Goal: Information Seeking & Learning: Learn about a topic

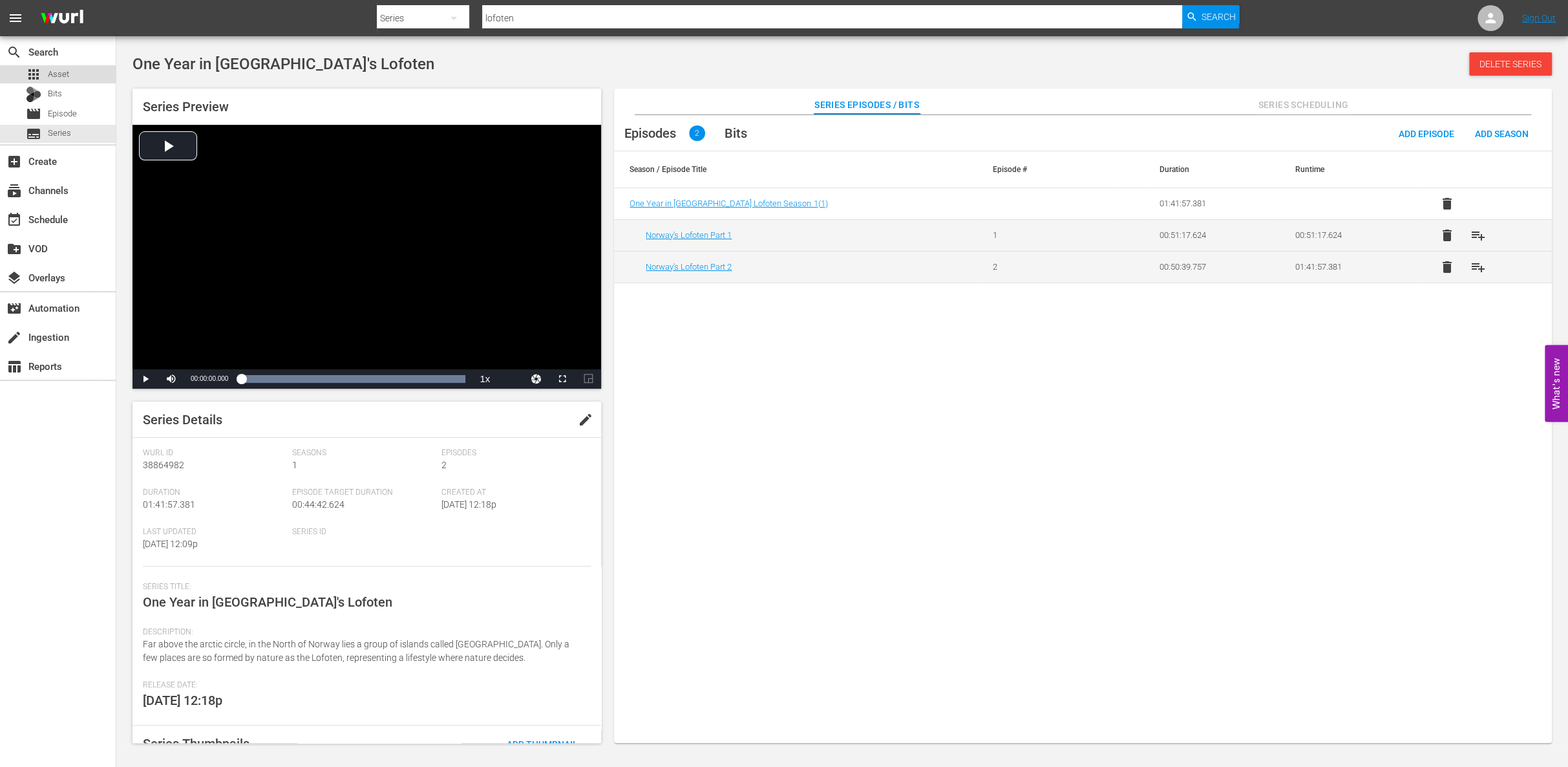
click at [65, 76] on span "Asset" at bounding box center [58, 74] width 21 height 13
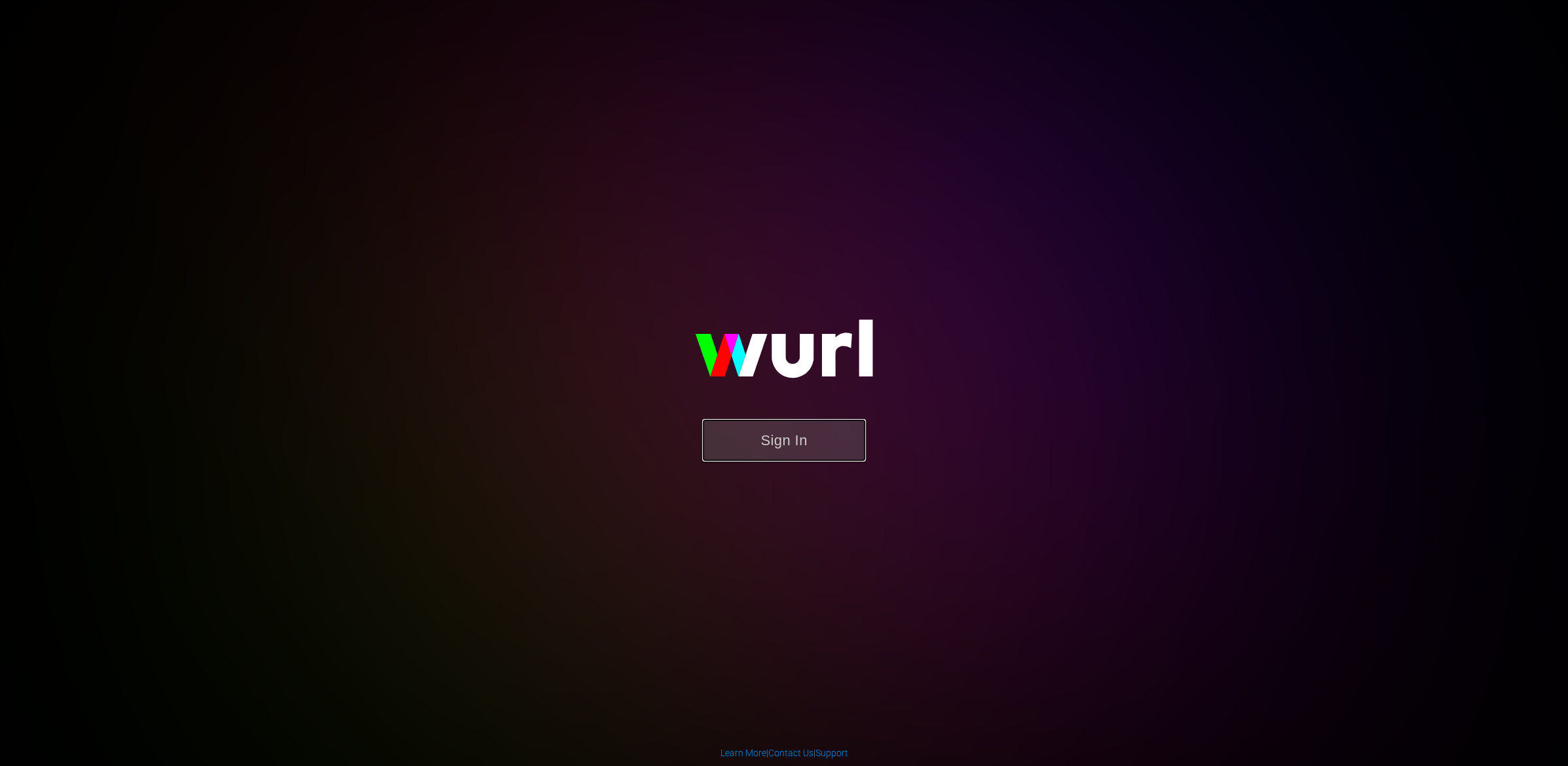
click at [762, 443] on button "Sign In" at bounding box center [784, 440] width 163 height 42
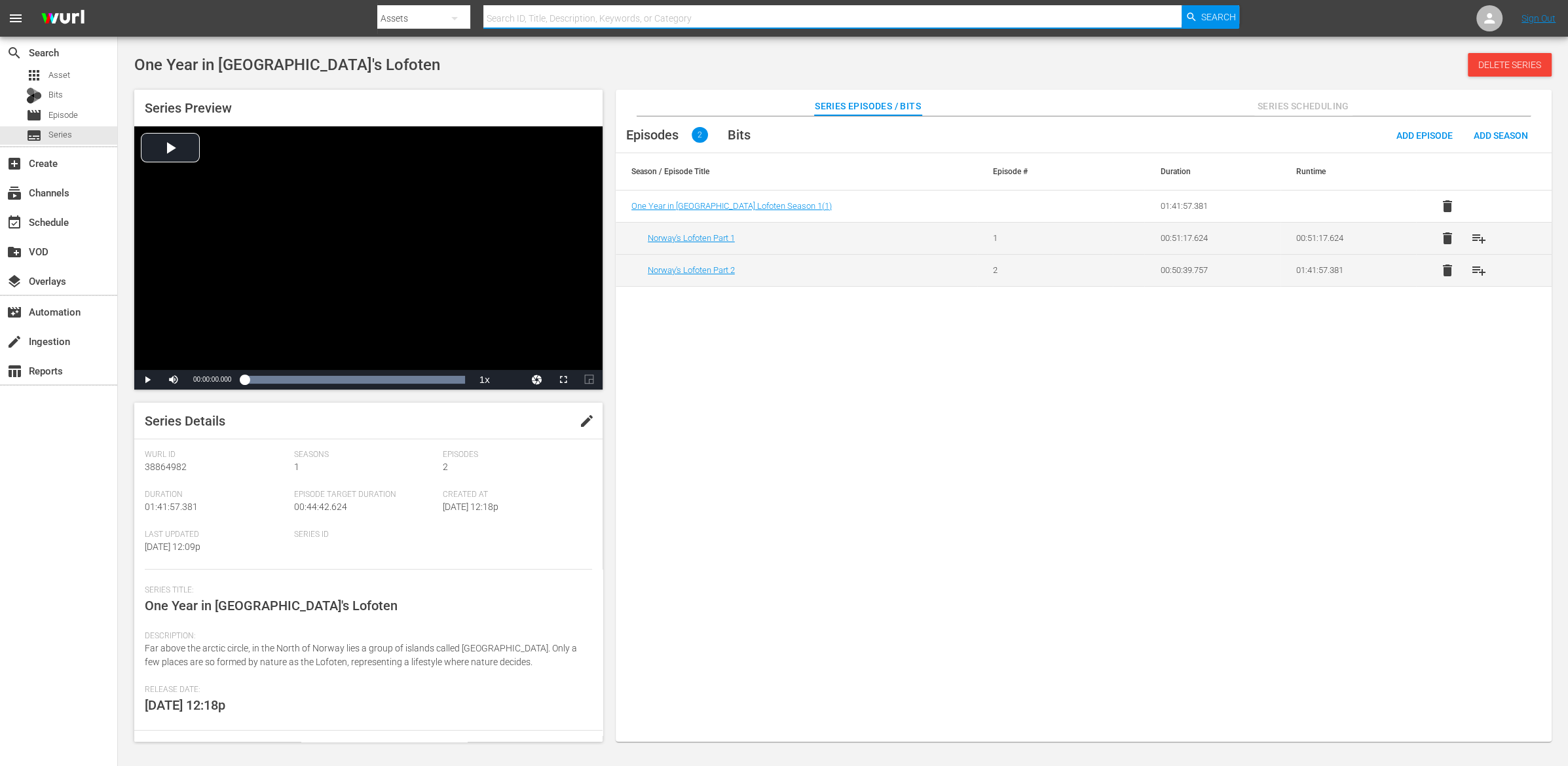
click at [601, 19] on input "text" at bounding box center [832, 18] width 698 height 31
type input "moby prince"
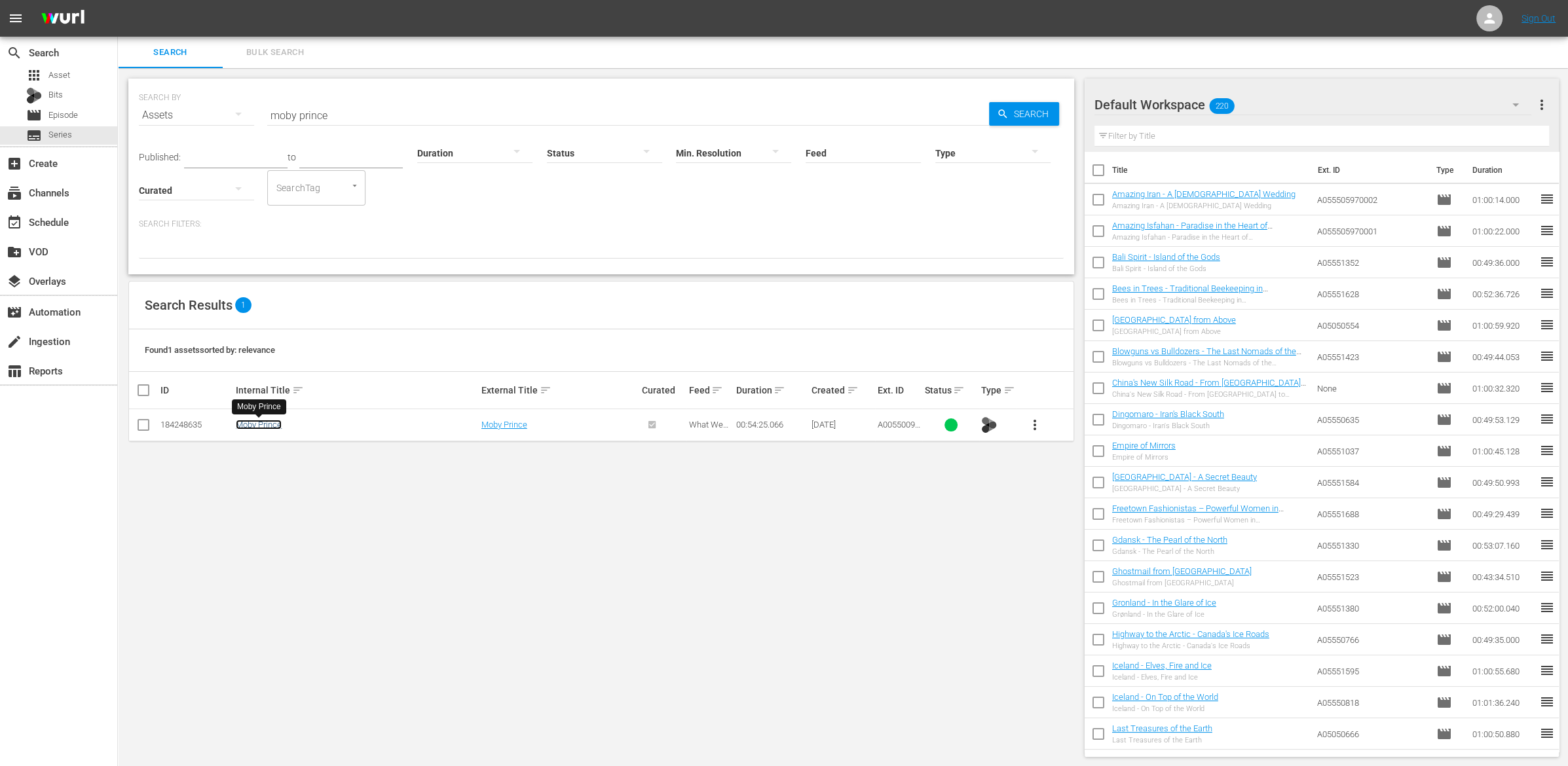
click at [261, 428] on link "Moby Prince" at bounding box center [259, 424] width 46 height 10
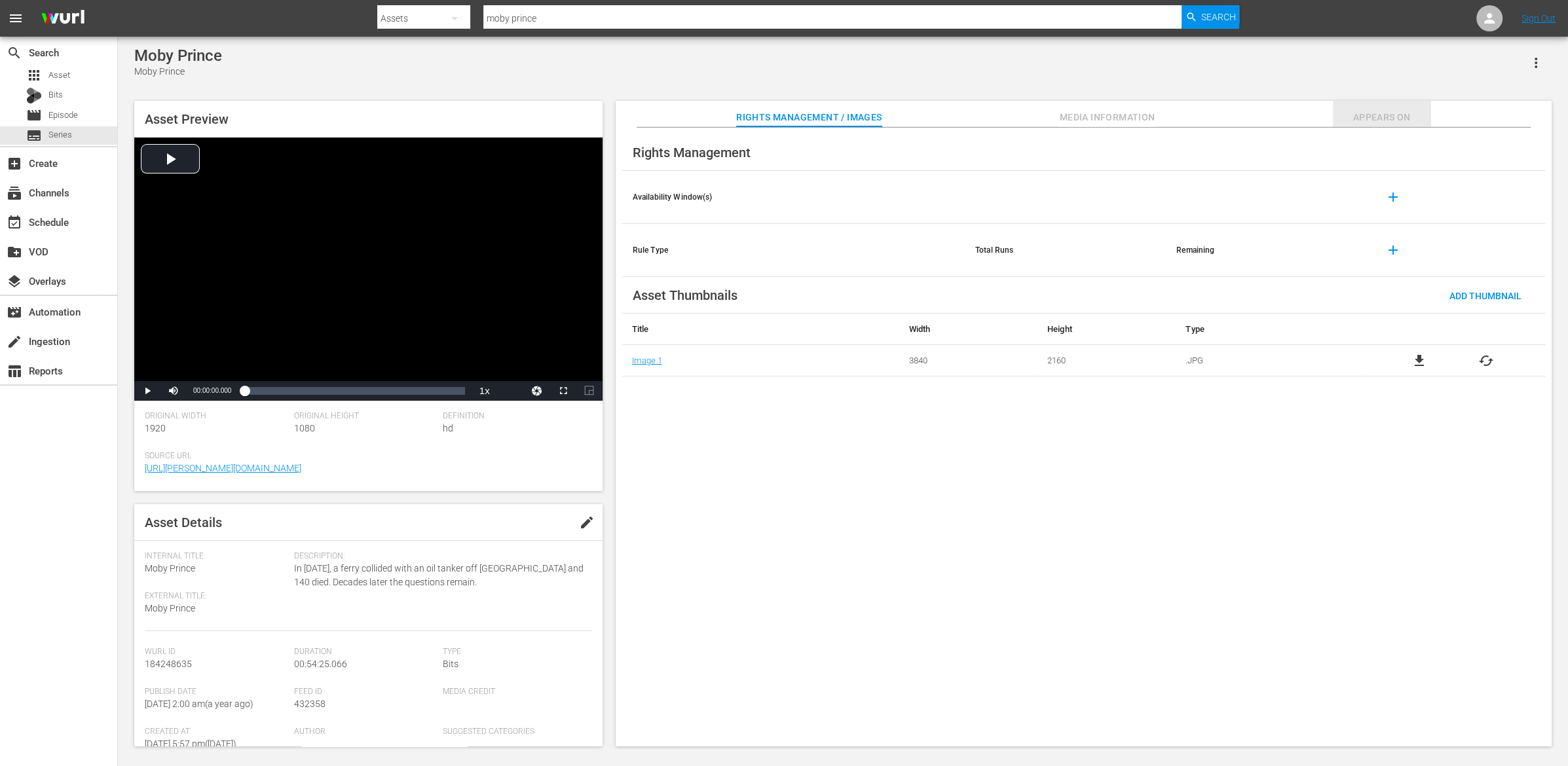
click at [1363, 117] on span "Appears On" at bounding box center [1382, 117] width 99 height 16
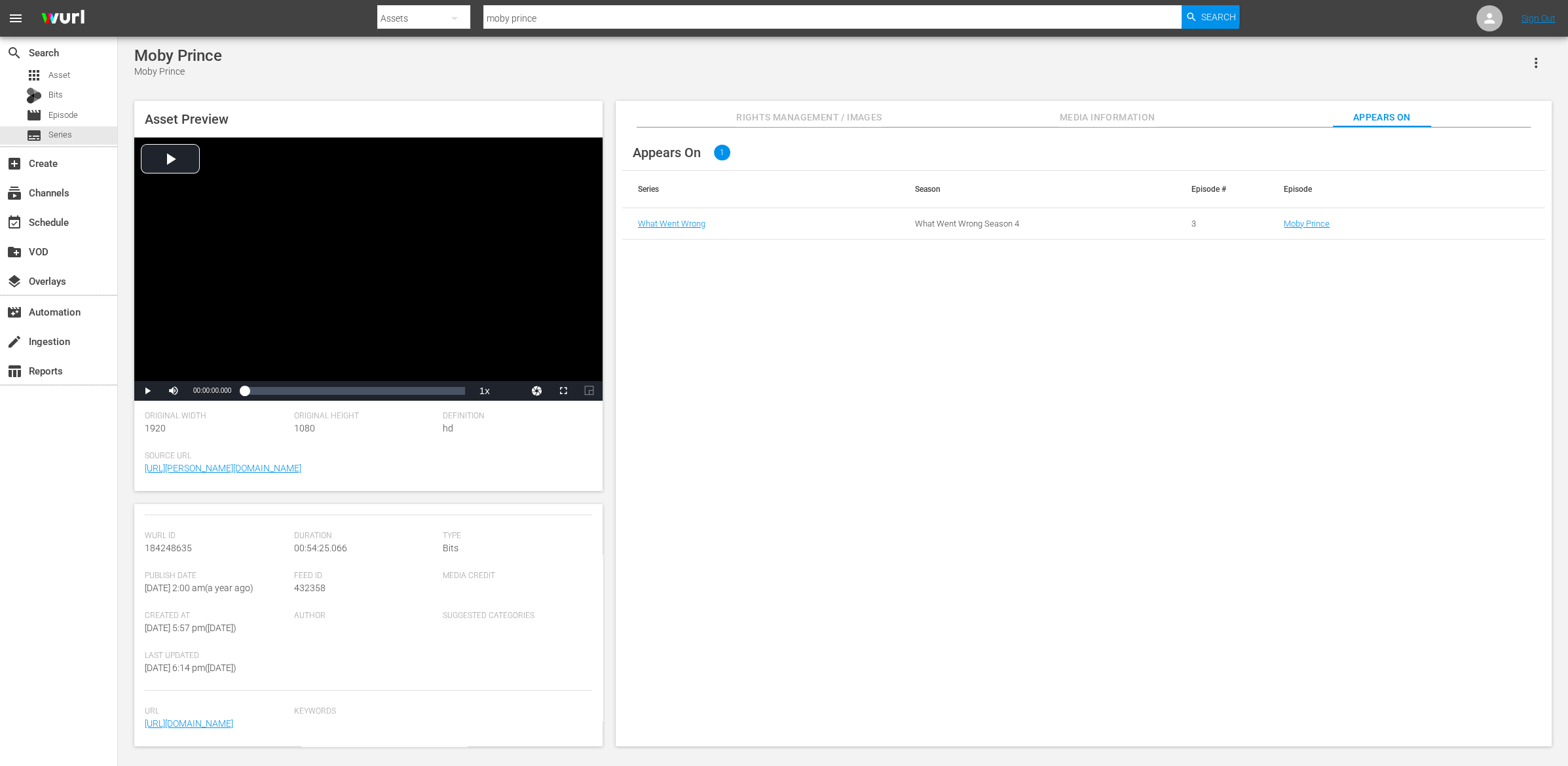
scroll to position [212, 0]
click at [63, 74] on span "Asset" at bounding box center [59, 75] width 22 height 13
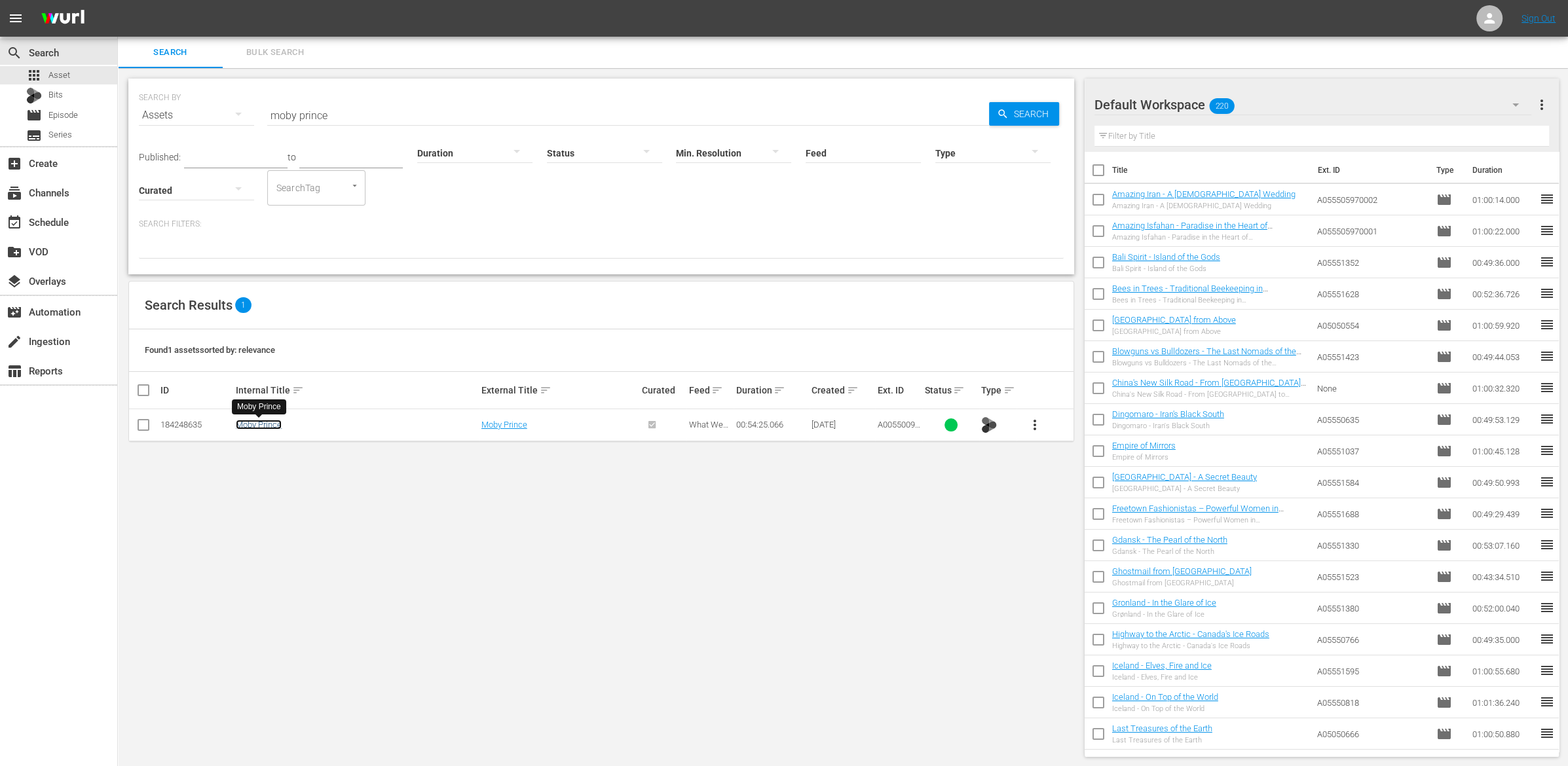
click at [250, 426] on link "Moby Prince" at bounding box center [259, 424] width 46 height 10
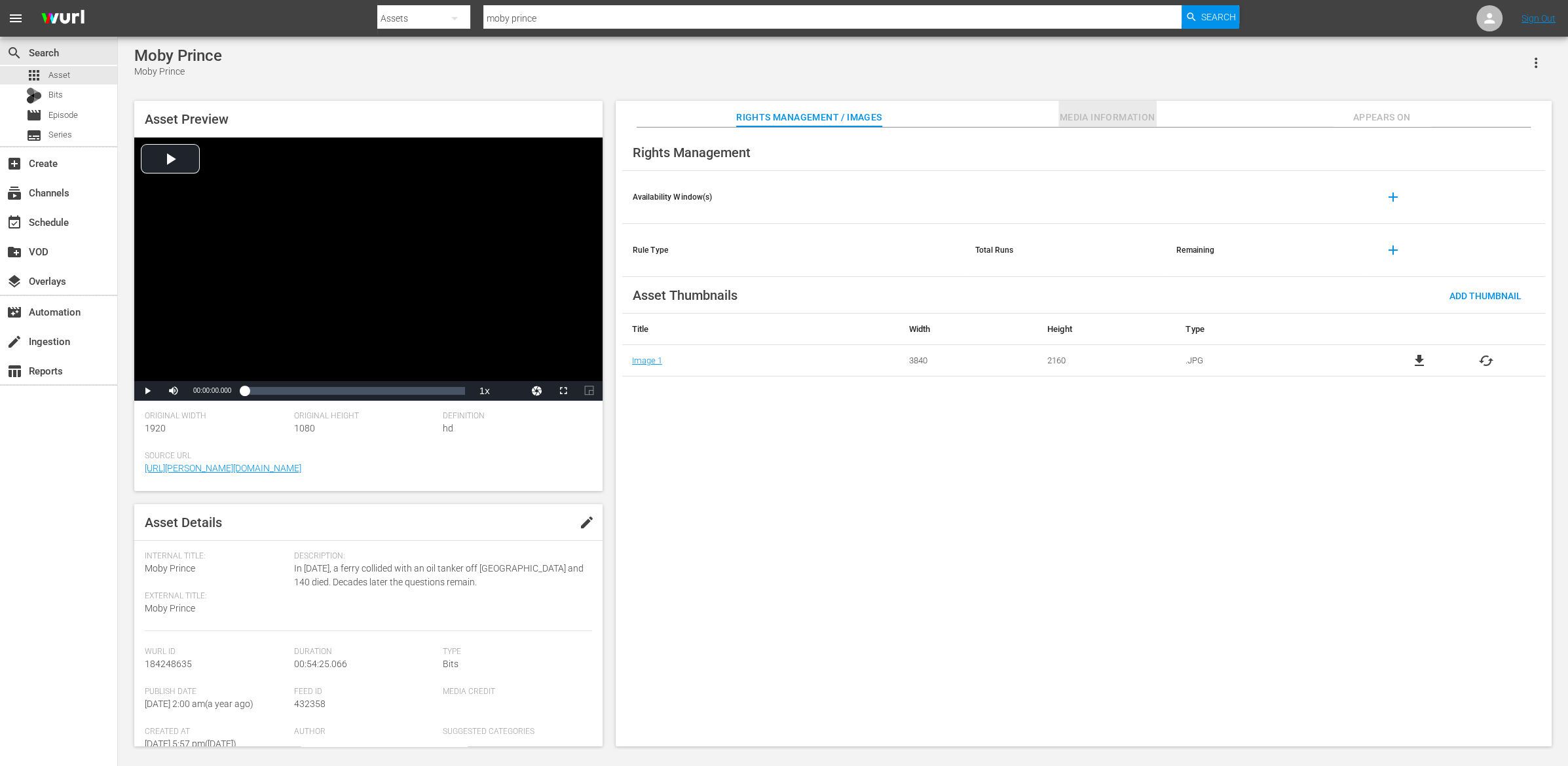
click at [1083, 120] on span "Media Information" at bounding box center [1108, 117] width 99 height 16
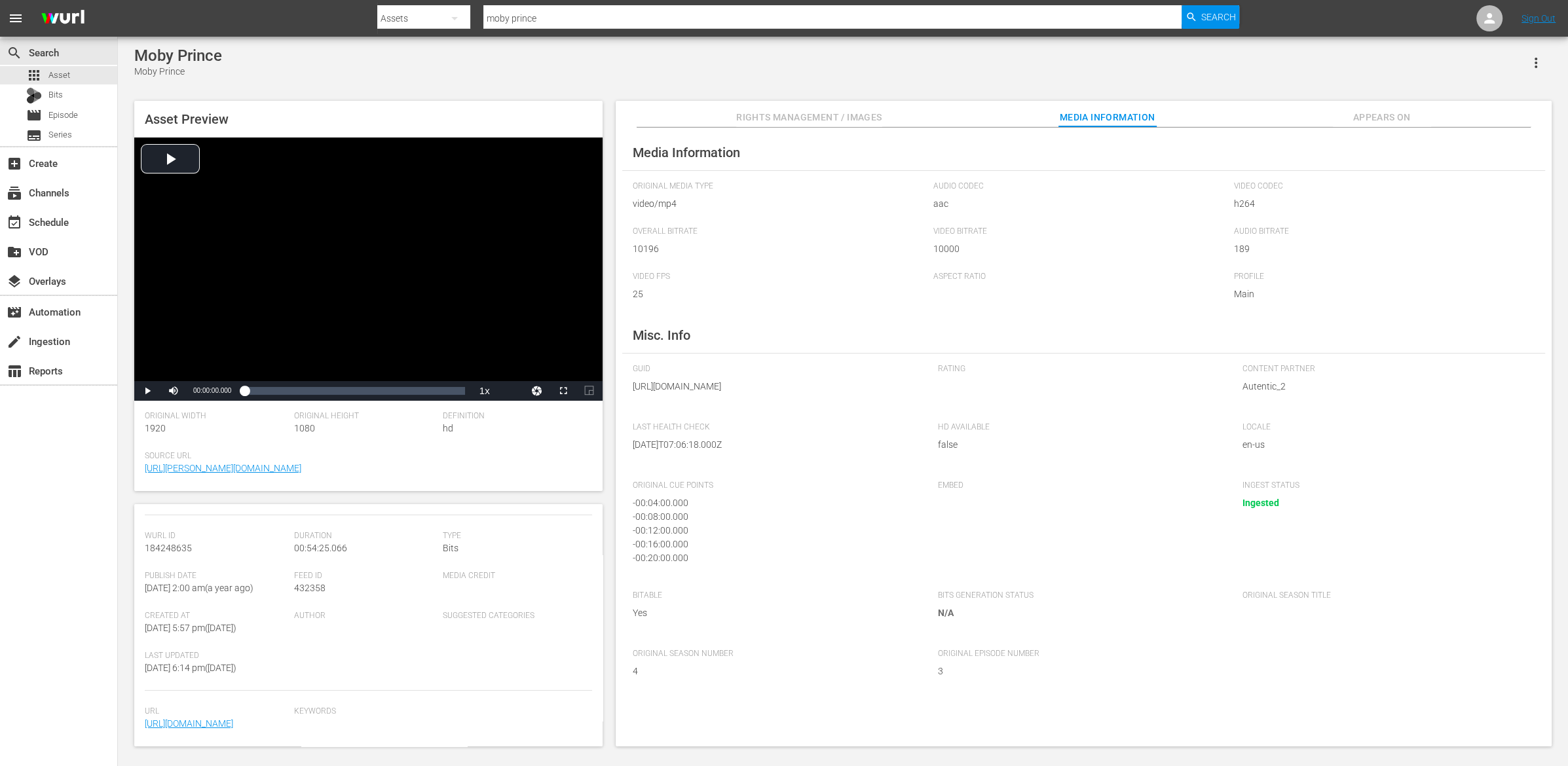
scroll to position [212, 0]
drag, startPoint x: 554, startPoint y: 18, endPoint x: 452, endPoint y: 9, distance: 102.4
click at [483, 6] on input "moby prince" at bounding box center [832, 18] width 698 height 31
type input "spain's"
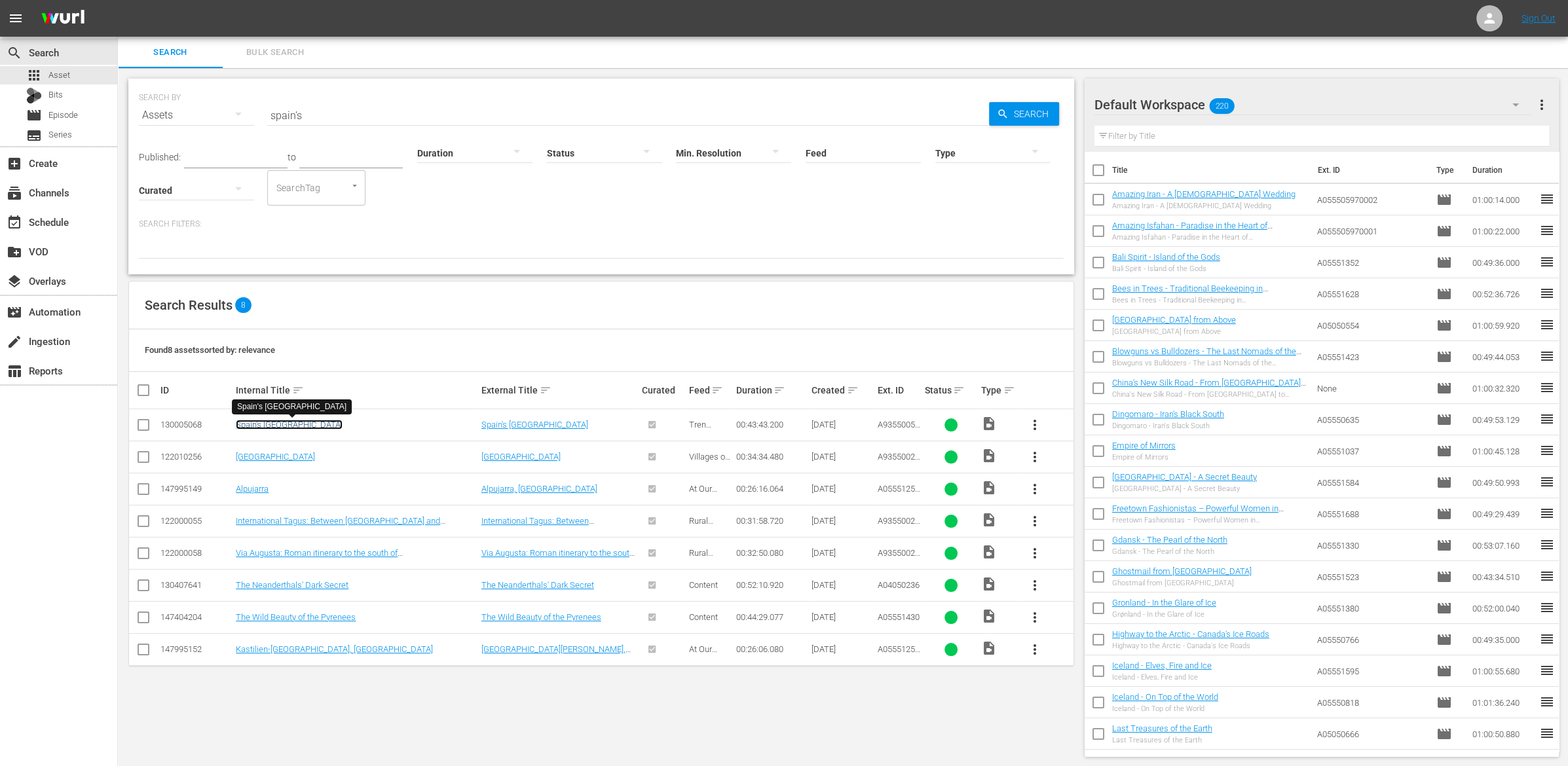
click at [262, 425] on link "Spain's Green North" at bounding box center [289, 424] width 106 height 10
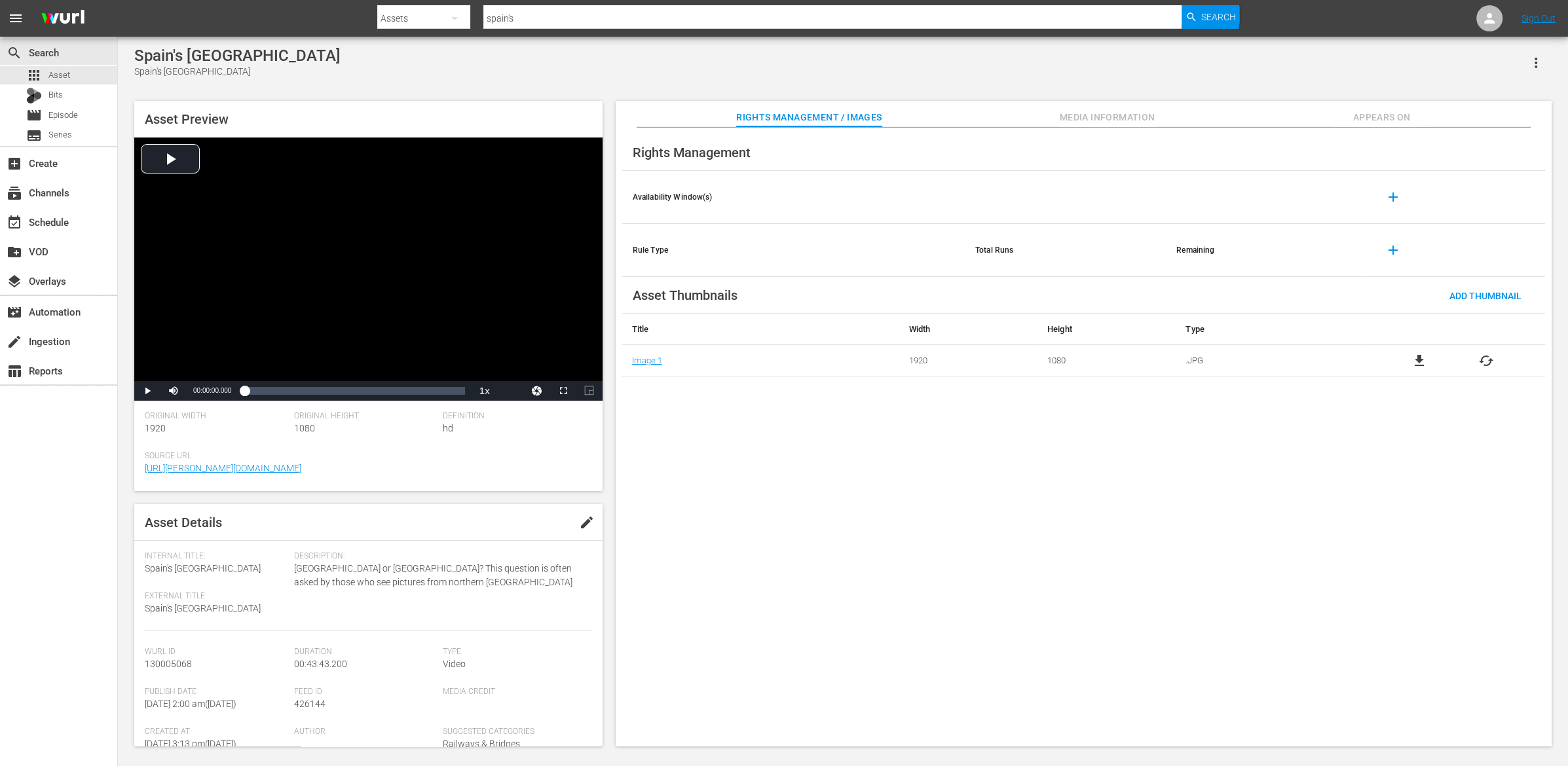
click at [1072, 122] on span "Media Information" at bounding box center [1108, 117] width 99 height 16
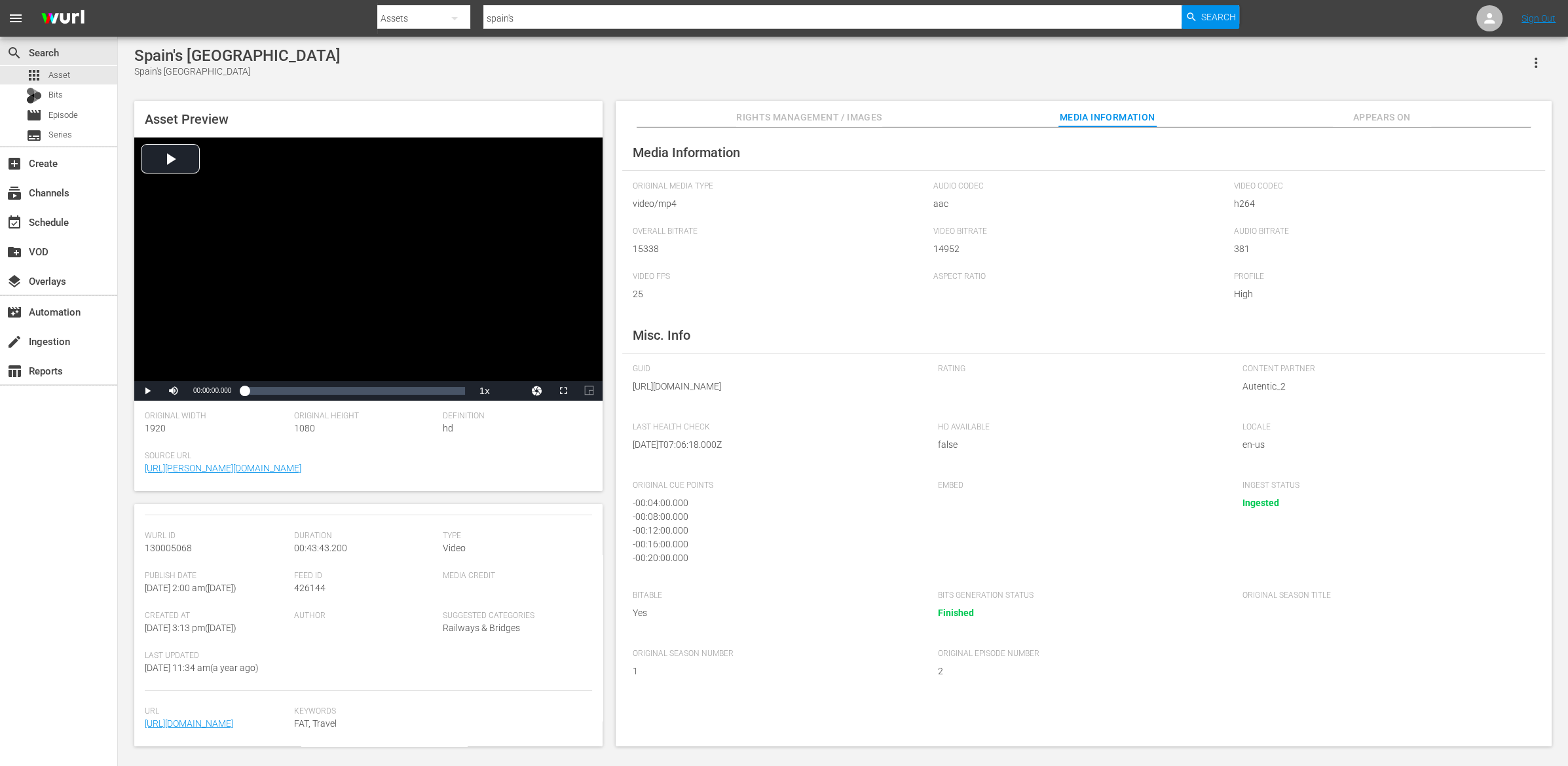
scroll to position [212, 0]
click at [1386, 112] on span "Appears On" at bounding box center [1382, 117] width 99 height 16
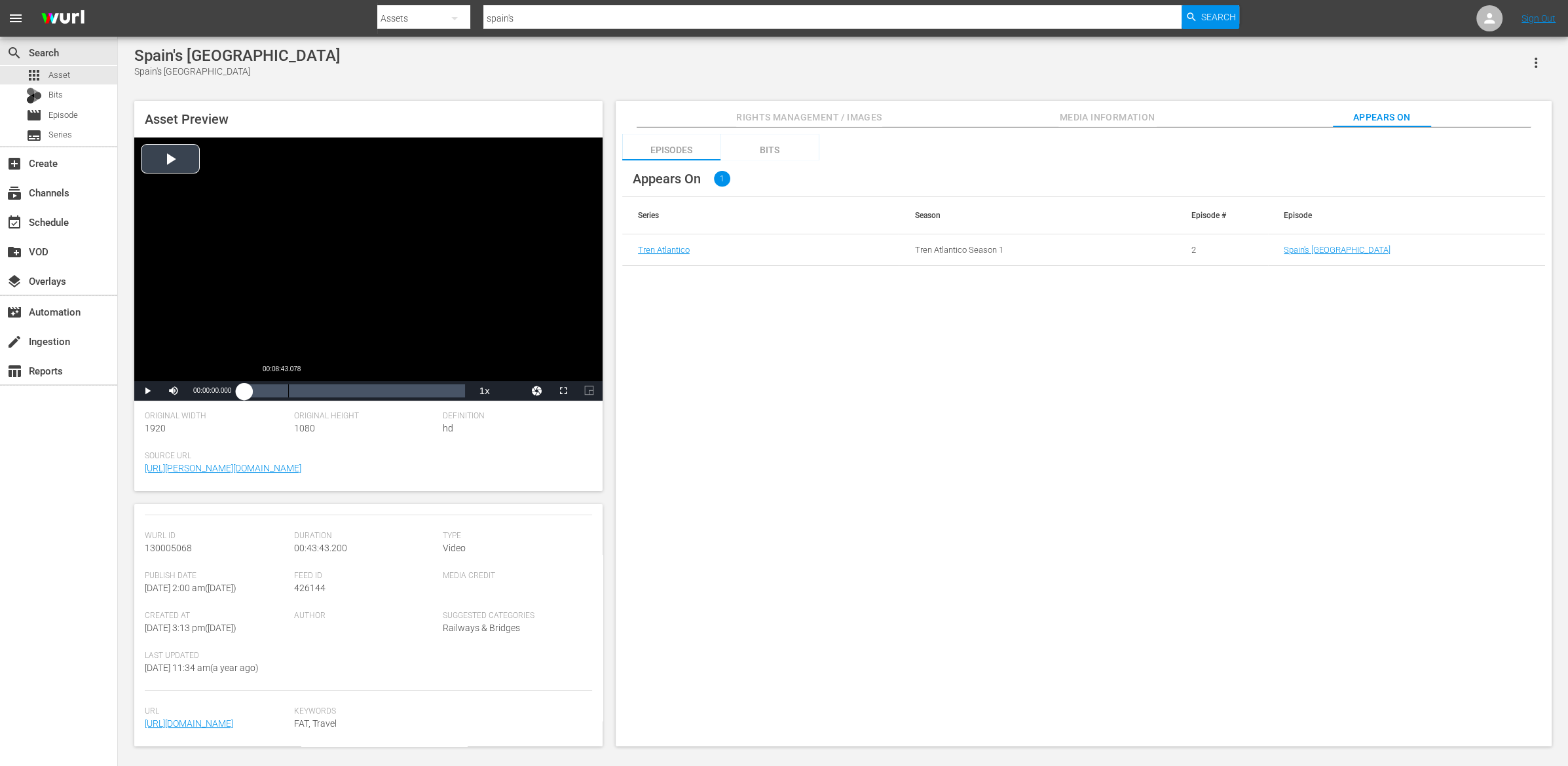
click at [1333, 101] on button "Appears On" at bounding box center [1382, 114] width 99 height 26
click at [771, 147] on div "Bits" at bounding box center [770, 150] width 99 height 31
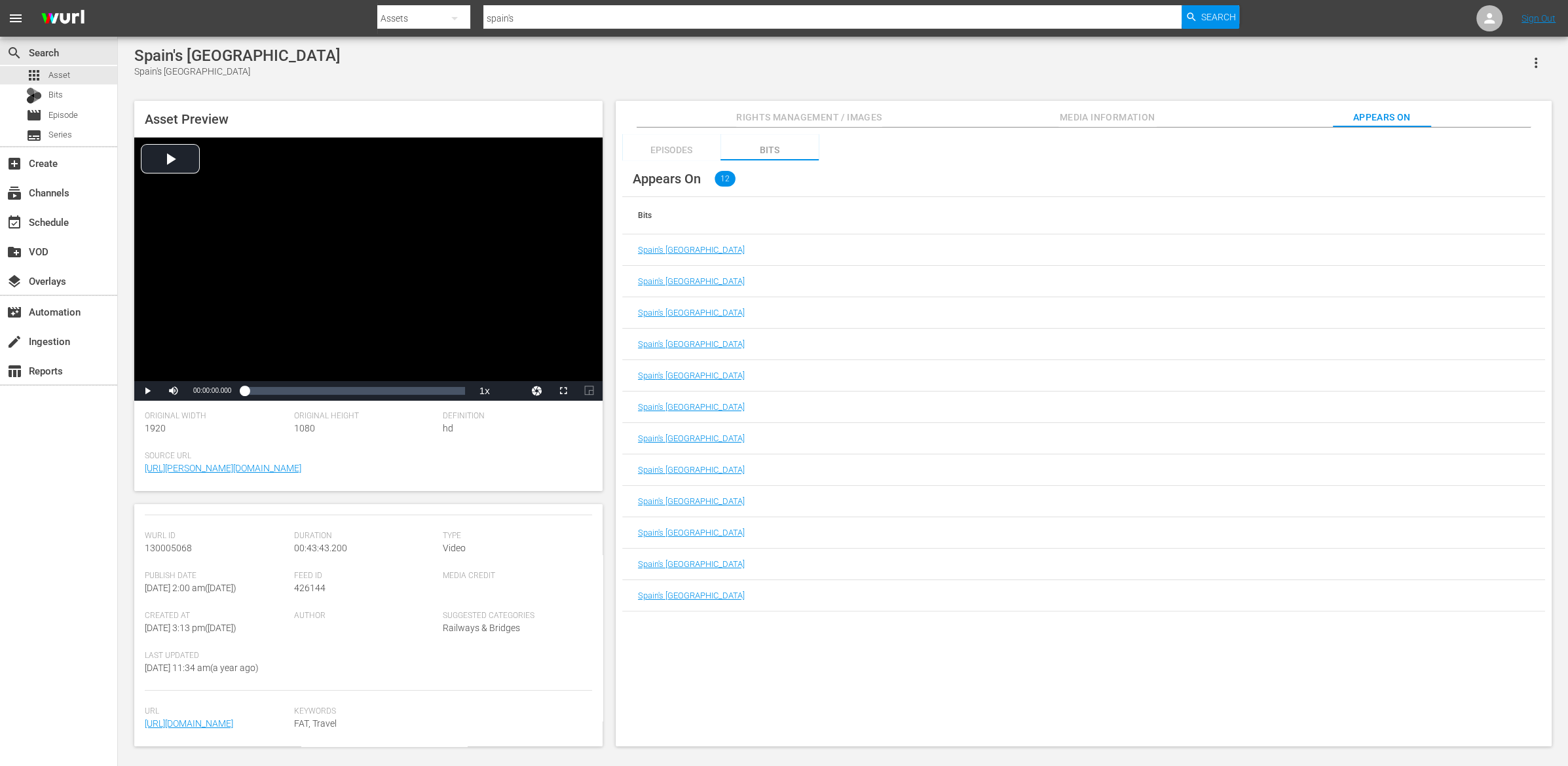
click at [685, 147] on div "Episodes" at bounding box center [671, 150] width 99 height 31
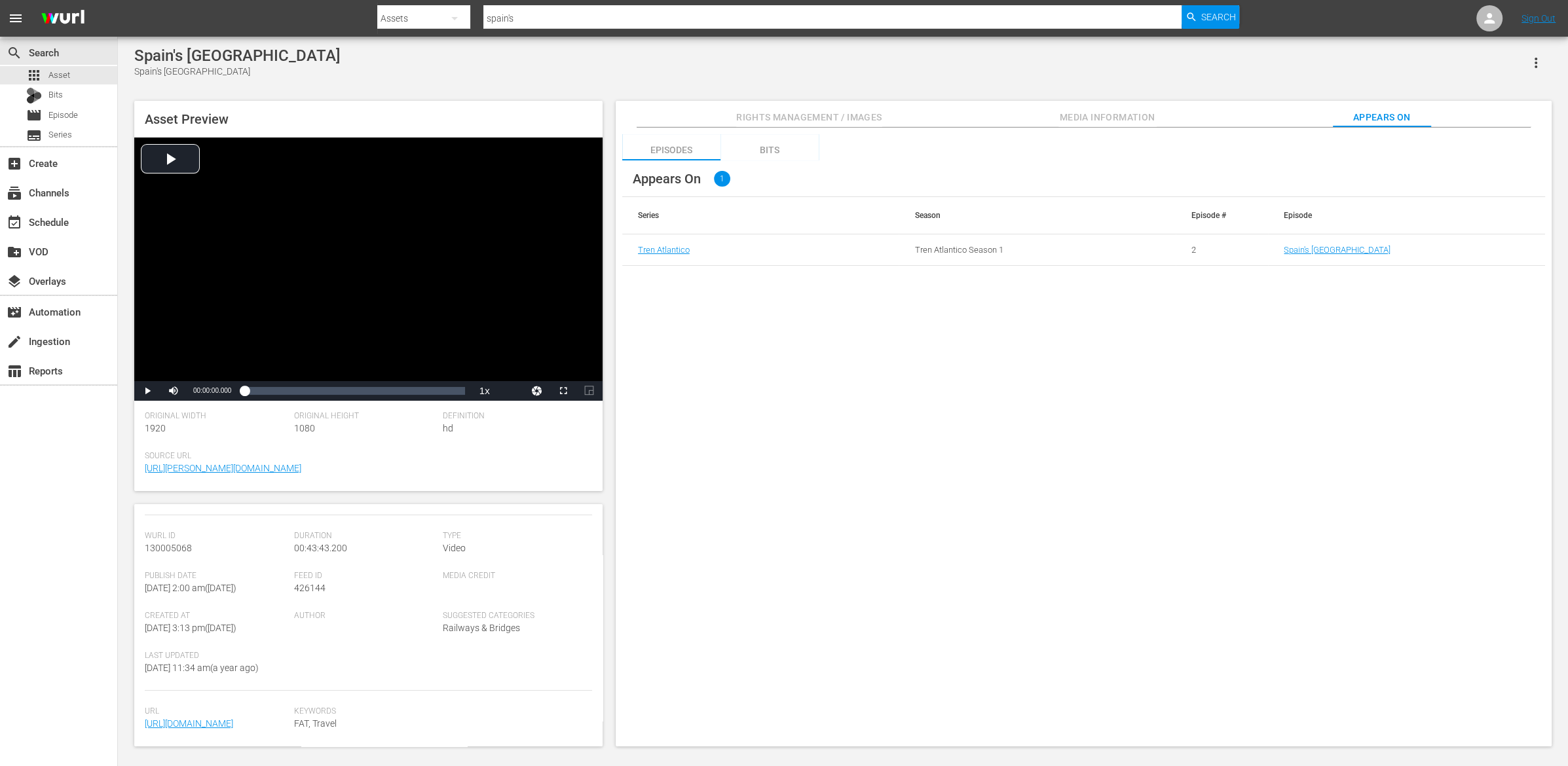
click at [822, 111] on span "Rights Management / Images" at bounding box center [809, 117] width 145 height 16
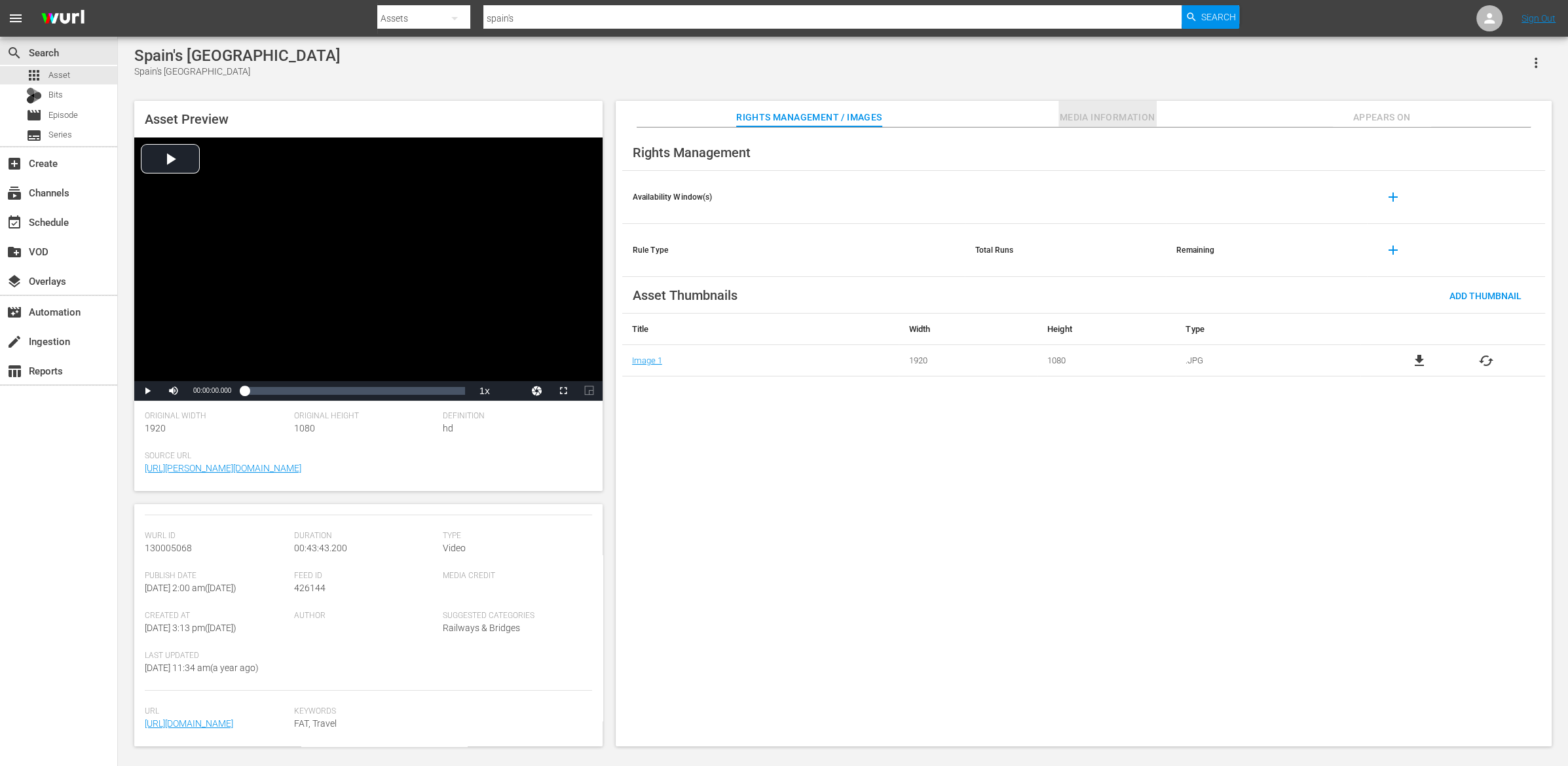
click at [1085, 114] on span "Media Information" at bounding box center [1108, 117] width 99 height 16
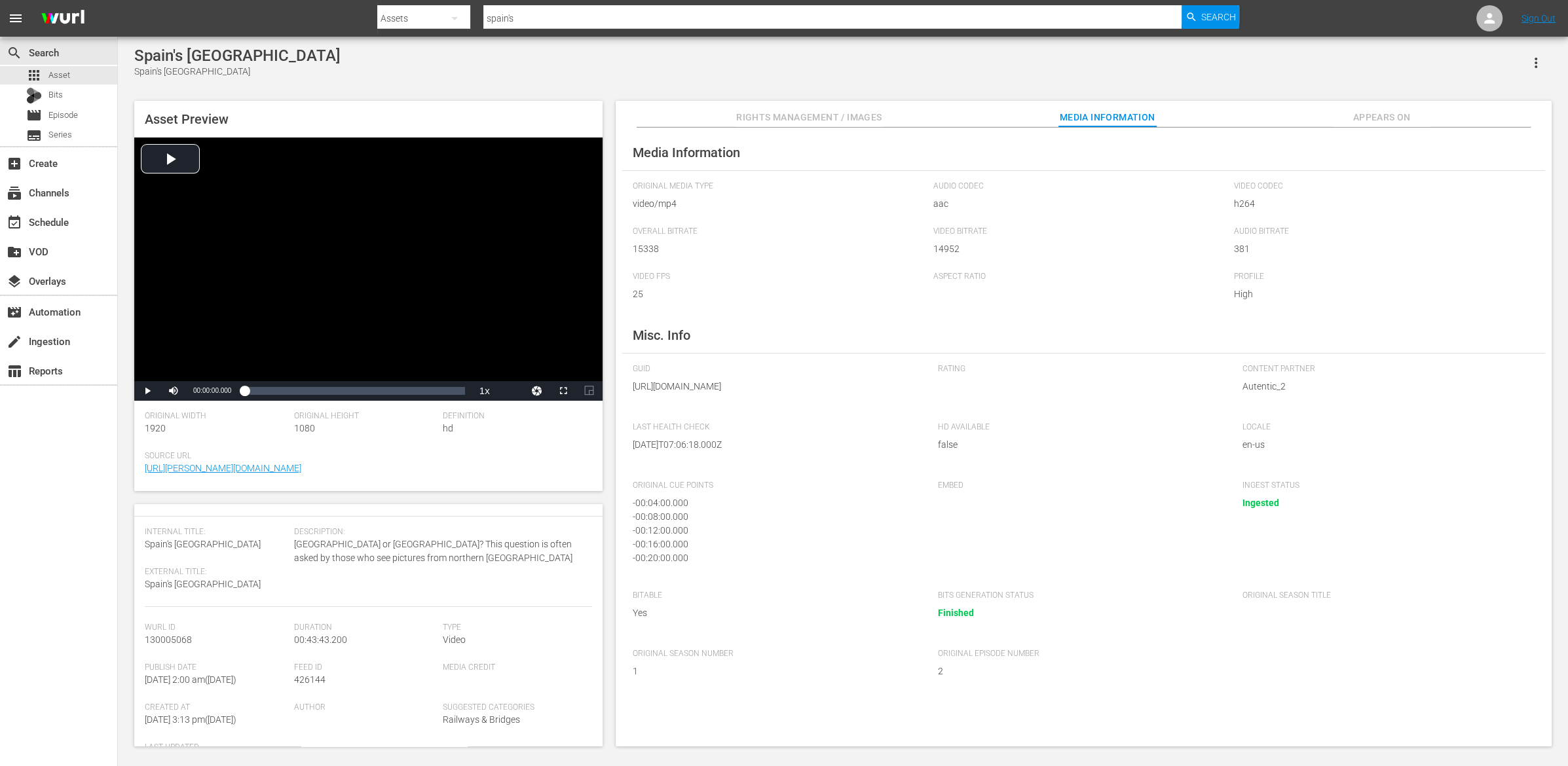
scroll to position [0, 0]
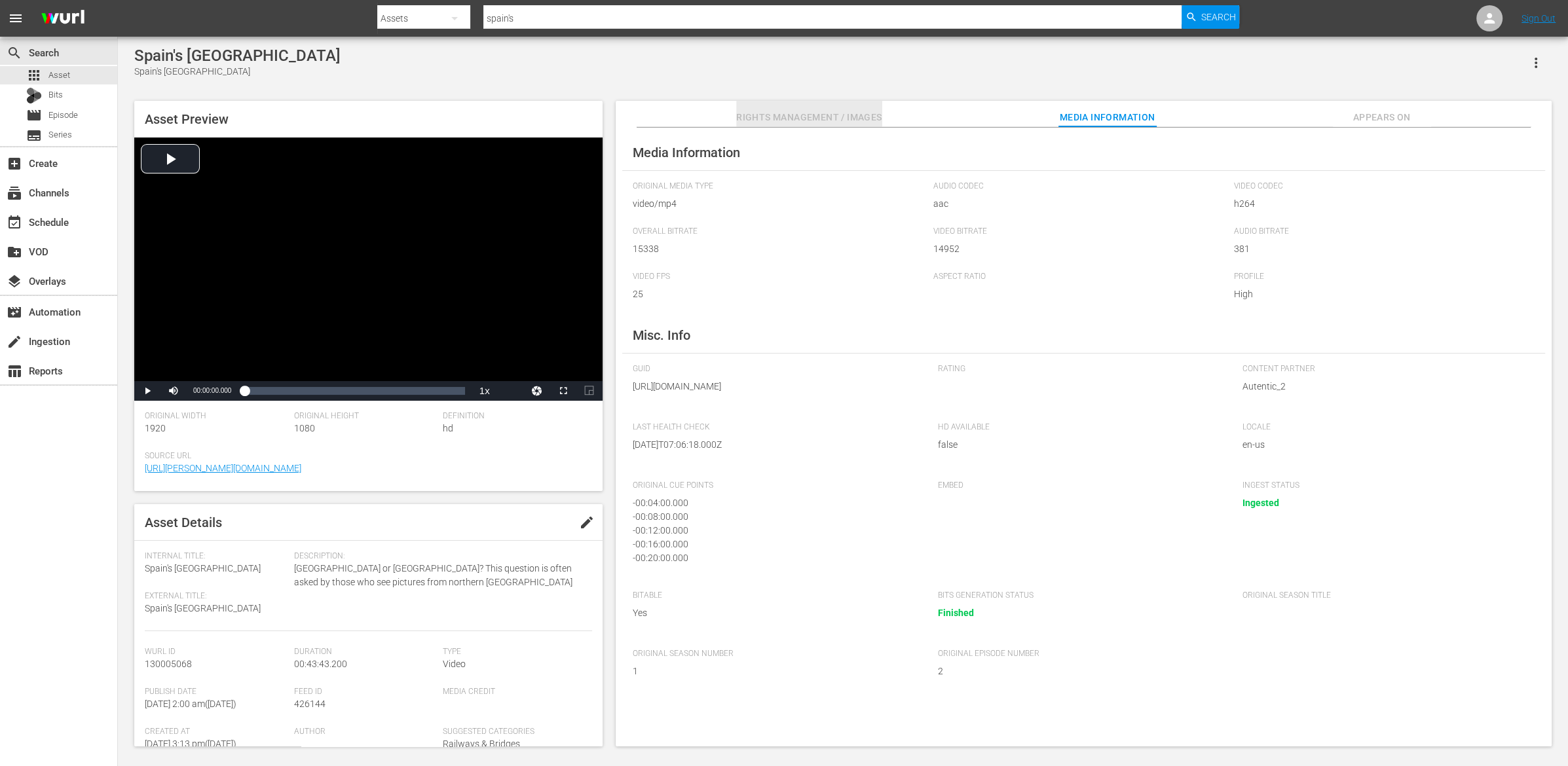
click at [825, 108] on button "Rights Management / Images" at bounding box center [809, 114] width 145 height 26
